Goal: Task Accomplishment & Management: Complete application form

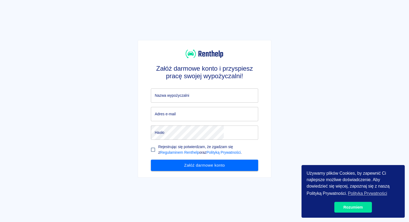
click at [191, 95] on input "Nazwa wypożyczalni" at bounding box center [204, 95] width 107 height 14
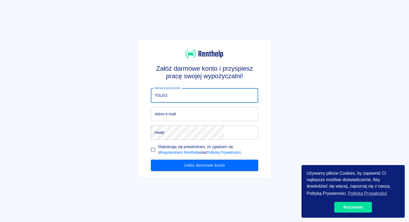
type input "TOLEO"
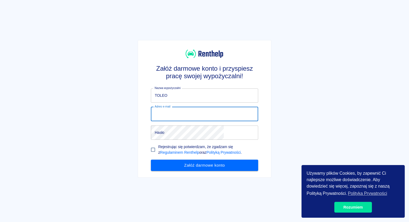
click at [192, 113] on input "Adres e-mail" at bounding box center [204, 114] width 107 height 14
type input "[EMAIL_ADDRESS][DOMAIN_NAME]"
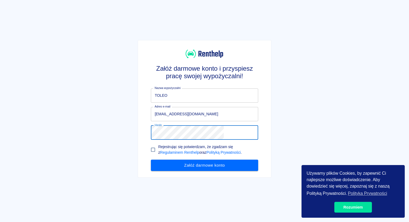
click at [158, 153] on input "Rejestrując się potwierdzam, że zgadzam się z Regulaminem Renthelp oraz Polityk…" at bounding box center [153, 150] width 10 height 10
checkbox input "true"
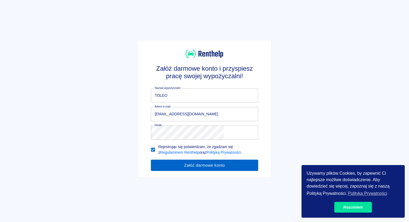
click at [196, 171] on button "Załóż darmowe konto" at bounding box center [204, 165] width 107 height 11
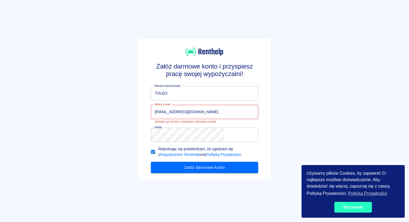
click at [348, 204] on link "Rozumiem" at bounding box center [353, 207] width 38 height 11
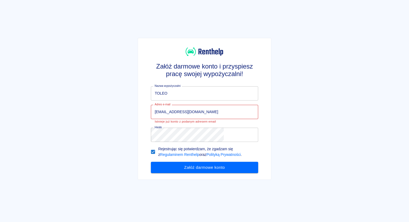
click at [210, 112] on input "biuro@toleo.pl" at bounding box center [204, 112] width 107 height 14
type input "c"
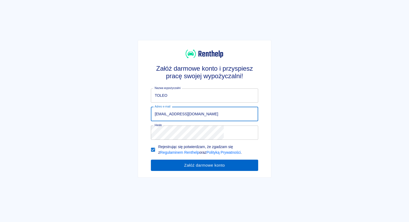
type input "[EMAIL_ADDRESS][DOMAIN_NAME]"
click at [200, 171] on button "Załóż darmowe konto" at bounding box center [204, 165] width 107 height 11
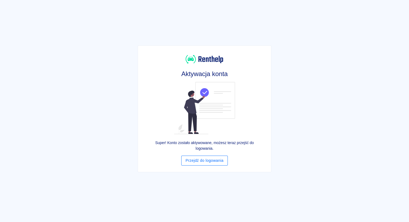
click at [221, 160] on link "Przejdź do logowania" at bounding box center [204, 161] width 46 height 10
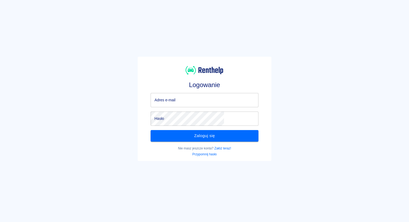
click at [215, 101] on input "Adres e-mail" at bounding box center [203, 100] width 107 height 14
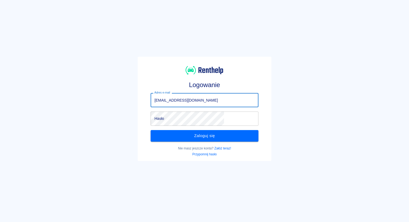
type input "[EMAIL_ADDRESS][DOMAIN_NAME]"
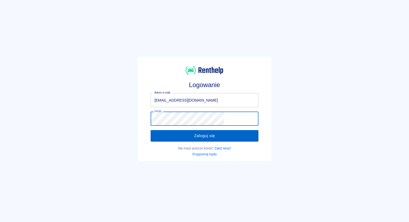
click at [202, 134] on button "Zaloguj się" at bounding box center [203, 135] width 107 height 11
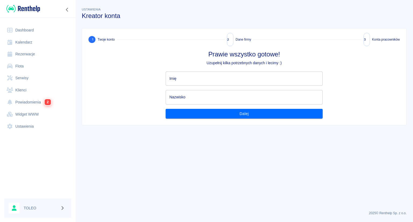
click at [220, 76] on input "Imię" at bounding box center [243, 78] width 157 height 14
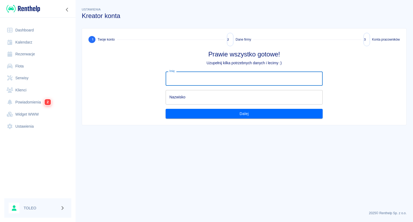
type input "Cezary"
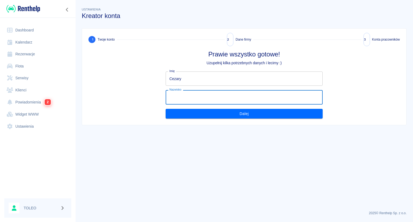
click at [211, 96] on input "Nazwisko" at bounding box center [243, 97] width 157 height 14
type input "Dziedzic"
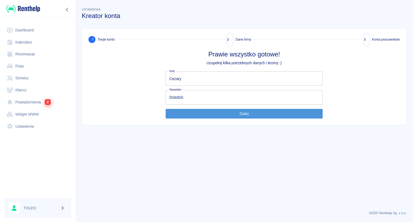
click at [226, 115] on button "Dalej" at bounding box center [243, 114] width 157 height 10
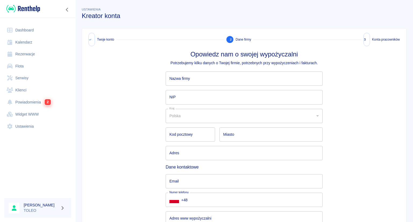
click at [33, 30] on link "Dashboard" at bounding box center [37, 30] width 67 height 12
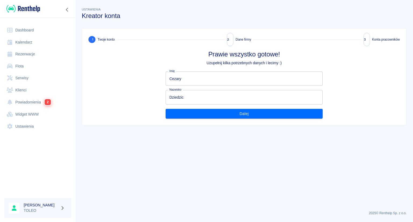
click at [23, 42] on link "Kalendarz" at bounding box center [37, 42] width 67 height 12
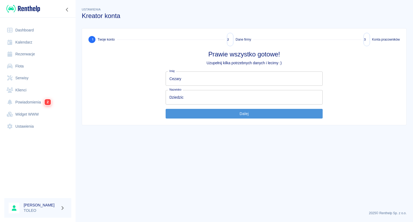
click at [241, 113] on button "Dalej" at bounding box center [243, 114] width 157 height 10
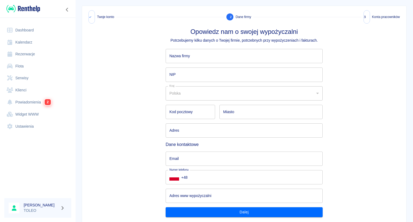
scroll to position [13, 0]
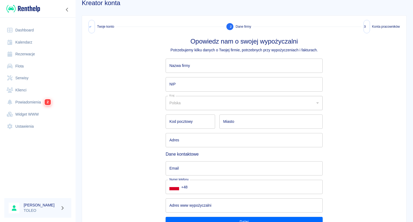
click at [207, 67] on input "Nazwa firmy" at bounding box center [243, 66] width 157 height 14
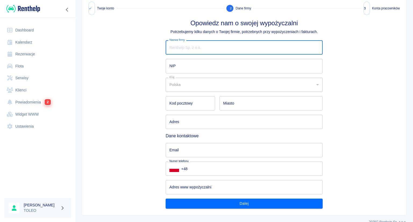
scroll to position [40, 0]
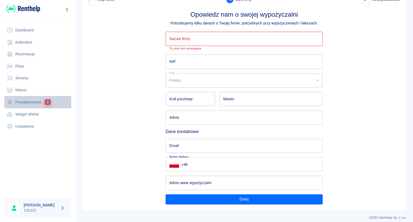
click at [37, 101] on link "Powiadomienia 2" at bounding box center [37, 102] width 67 height 12
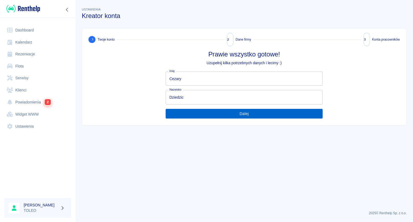
click at [240, 109] on button "Dalej" at bounding box center [243, 114] width 157 height 10
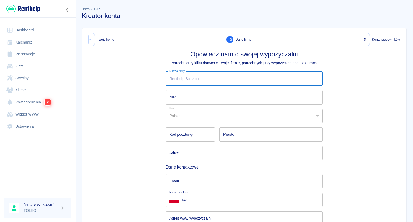
click at [218, 80] on input "Nazwa firmy" at bounding box center [243, 78] width 157 height 14
type input "TOLEO"
click at [218, 92] on input "NIP" at bounding box center [243, 97] width 157 height 14
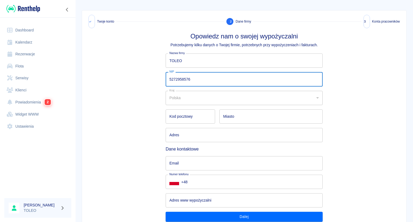
scroll to position [27, 0]
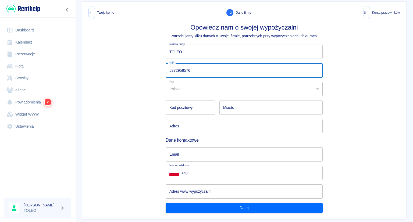
type input "5272958576"
click at [192, 109] on input "__-___" at bounding box center [189, 107] width 49 height 14
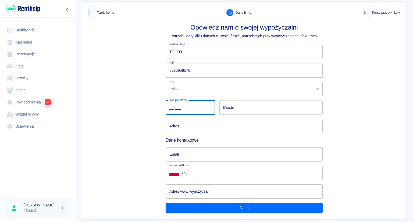
type input "01-164"
type input "[GEOGRAPHIC_DATA]"
type input "Radziwie, 3/70"
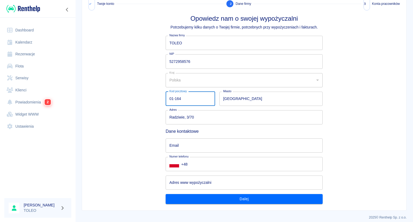
scroll to position [40, 0]
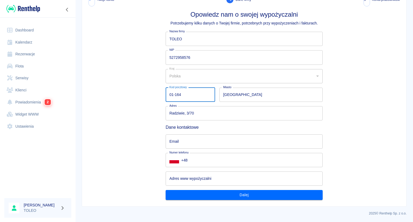
click at [193, 139] on input "Email" at bounding box center [243, 141] width 157 height 14
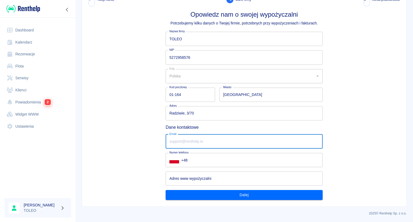
type input "c"
type input "[EMAIL_ADDRESS][DOMAIN_NAME]"
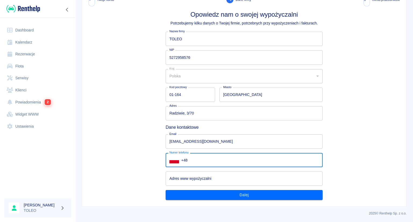
click at [200, 161] on input "+48" at bounding box center [251, 160] width 141 height 14
type input "[PHONE_NUMBER]"
click at [208, 190] on button "Dalej" at bounding box center [243, 195] width 157 height 10
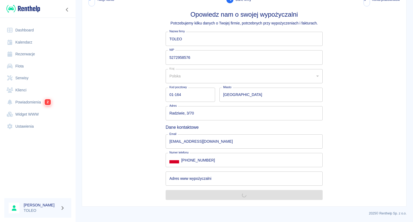
scroll to position [0, 0]
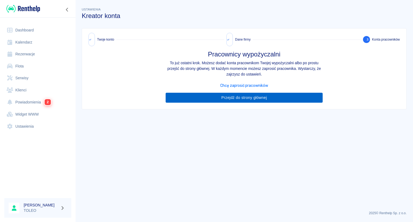
click at [259, 98] on link "Przejdź do strony głównej" at bounding box center [243, 98] width 157 height 10
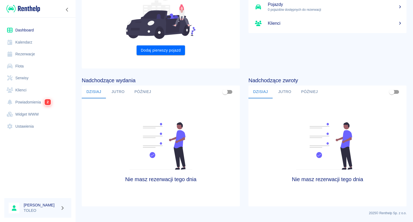
scroll to position [5, 0]
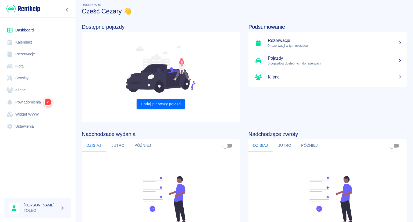
click at [37, 40] on link "Kalendarz" at bounding box center [37, 42] width 67 height 12
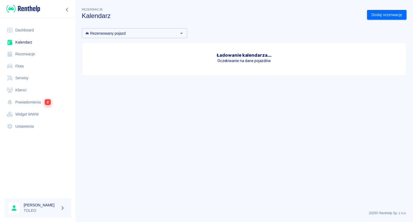
click at [30, 54] on link "Rezerwacje" at bounding box center [37, 54] width 67 height 12
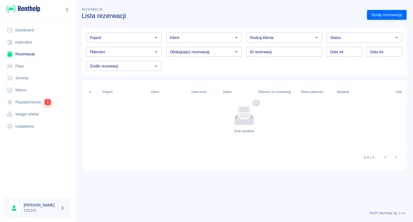
click at [219, 33] on div "Klient Klient" at bounding box center [202, 35] width 80 height 14
click at [218, 36] on input "Klient" at bounding box center [200, 37] width 64 height 7
click at [121, 66] on input "Źródło rezerwacji" at bounding box center [120, 66] width 64 height 7
click at [122, 55] on div "Płatności" at bounding box center [124, 52] width 76 height 10
click at [124, 39] on input "Pojazd" at bounding box center [120, 37] width 64 height 7
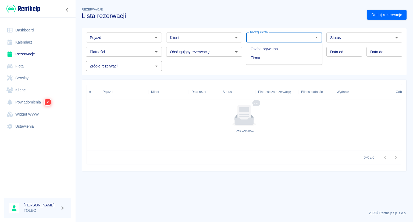
click at [271, 35] on input "Rodzaj klienta" at bounding box center [280, 37] width 64 height 7
click at [348, 34] on div "Status" at bounding box center [364, 38] width 76 height 10
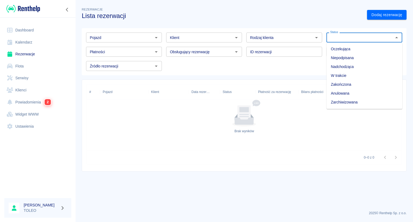
click at [348, 34] on div "Status" at bounding box center [364, 38] width 76 height 10
click at [309, 53] on input "ID rezerwacji" at bounding box center [284, 52] width 76 height 10
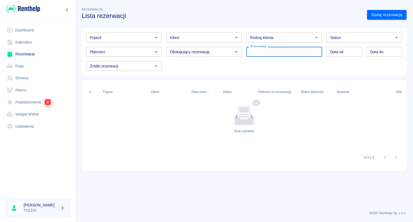
click at [309, 53] on input "ID rezerwacji" at bounding box center [284, 52] width 76 height 10
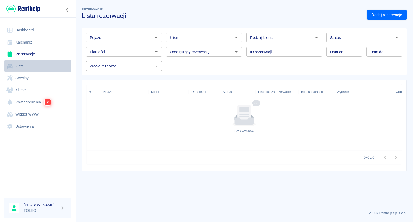
click at [36, 65] on link "Flota" at bounding box center [37, 66] width 67 height 12
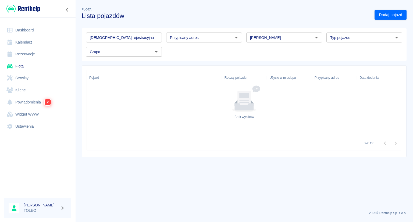
click at [32, 82] on link "Serwisy" at bounding box center [37, 78] width 67 height 12
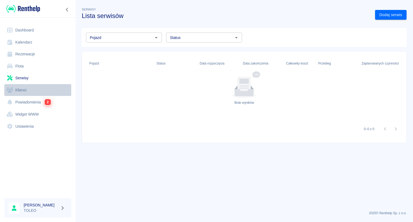
click at [30, 91] on link "Klienci" at bounding box center [37, 90] width 67 height 12
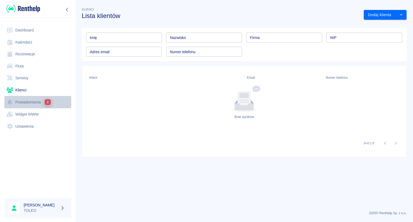
click at [31, 100] on link "Powiadomienia 2" at bounding box center [37, 102] width 67 height 12
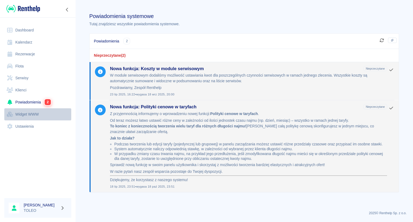
click at [29, 111] on link "Widget WWW" at bounding box center [37, 114] width 67 height 12
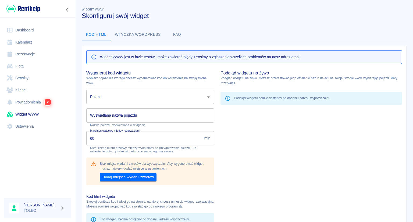
click at [24, 125] on link "Ustawienia" at bounding box center [37, 126] width 67 height 12
